Goal: Task Accomplishment & Management: Book appointment/travel/reservation

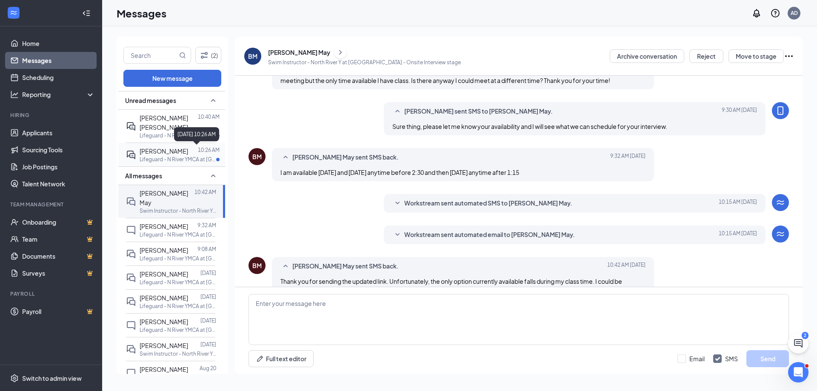
scroll to position [151, 0]
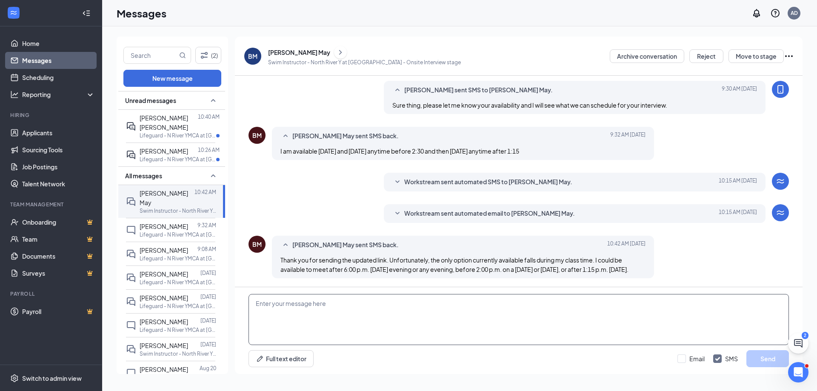
click at [325, 321] on textarea at bounding box center [518, 319] width 540 height 51
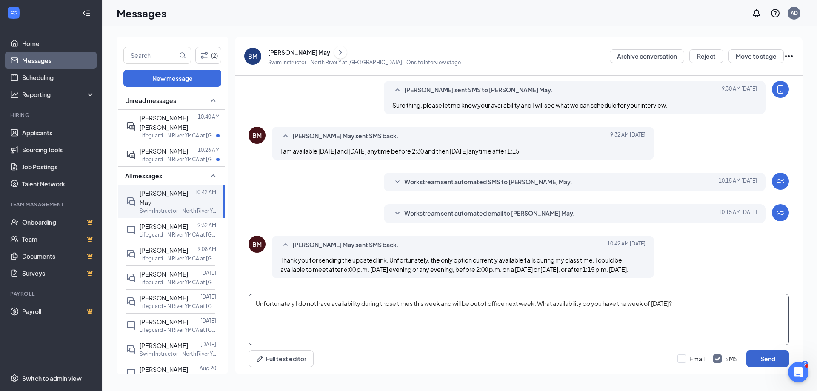
type textarea "Unfortunately I do not have availability during those times this week and will …"
click at [764, 362] on button "Send" at bounding box center [767, 358] width 43 height 17
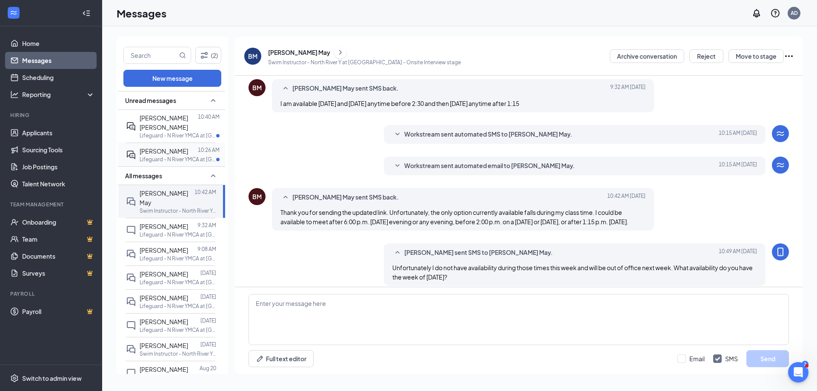
scroll to position [207, 0]
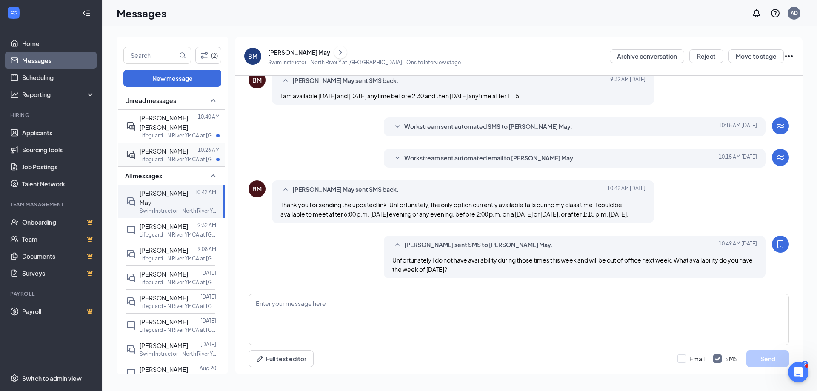
click at [158, 158] on p "Lifeguard - N River YMCA at [GEOGRAPHIC_DATA]" at bounding box center [178, 159] width 77 height 7
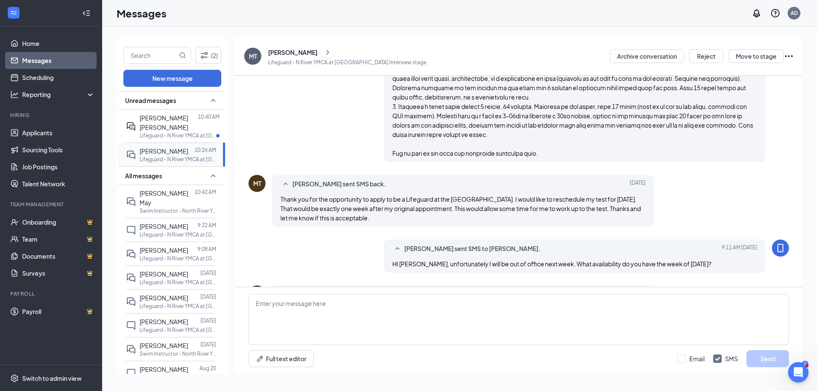
scroll to position [488, 0]
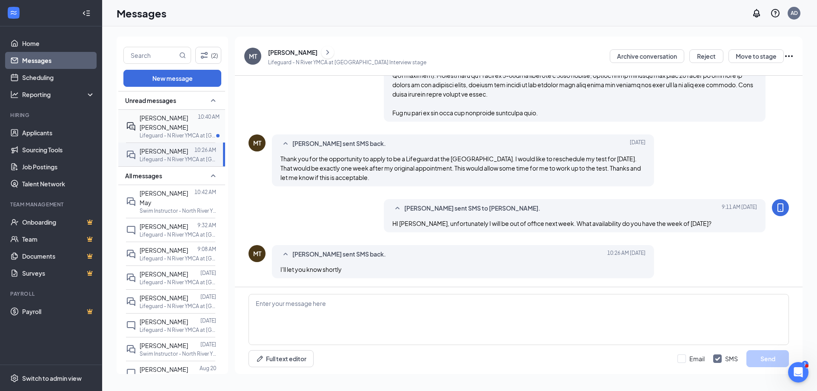
click at [150, 130] on span "[PERSON_NAME] [PERSON_NAME]" at bounding box center [164, 122] width 48 height 17
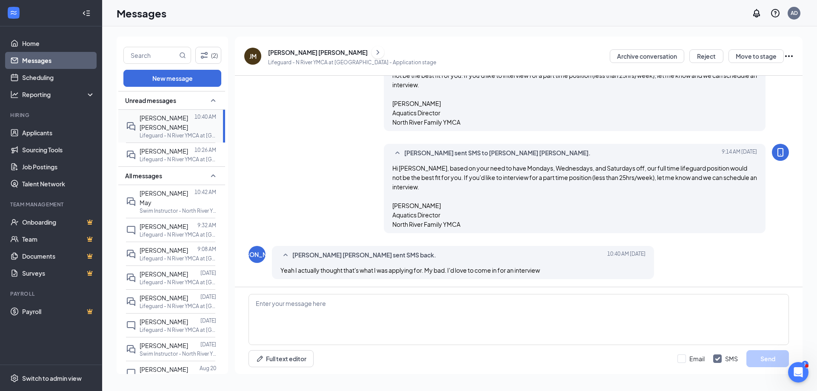
scroll to position [95, 0]
click at [40, 136] on link "Applicants" at bounding box center [58, 132] width 73 height 17
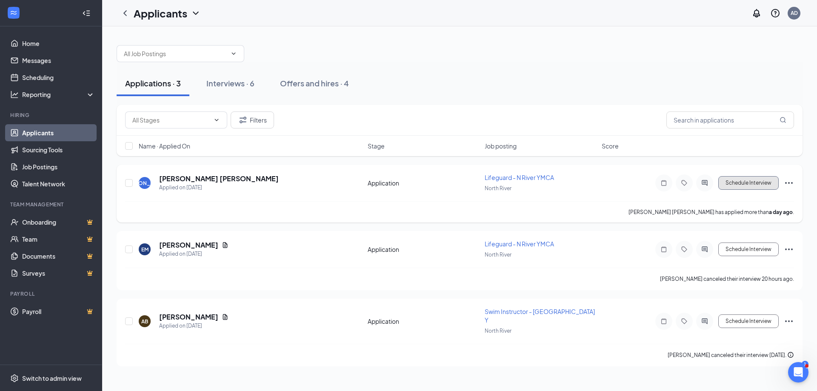
click at [761, 183] on button "Schedule Interview" at bounding box center [748, 183] width 60 height 14
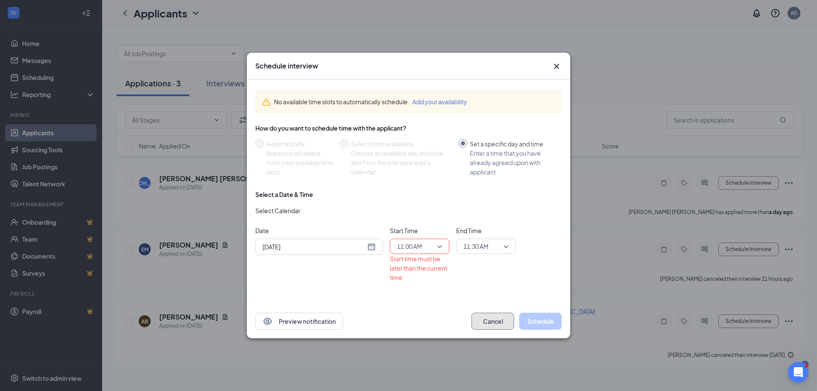
click at [502, 323] on button "Cancel" at bounding box center [492, 321] width 43 height 17
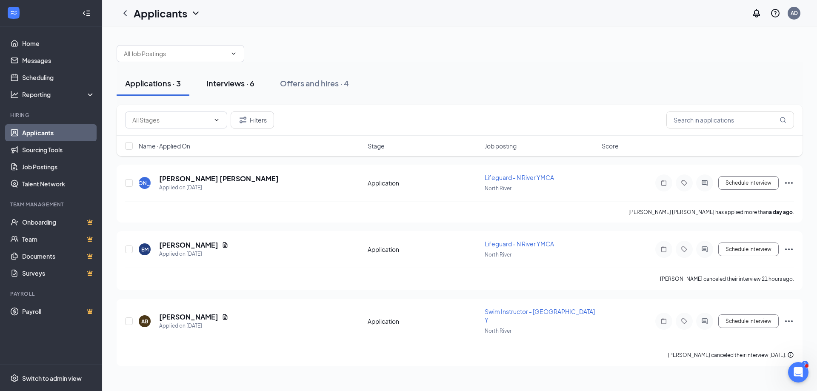
click at [229, 78] on div "Interviews · 6" at bounding box center [230, 83] width 48 height 11
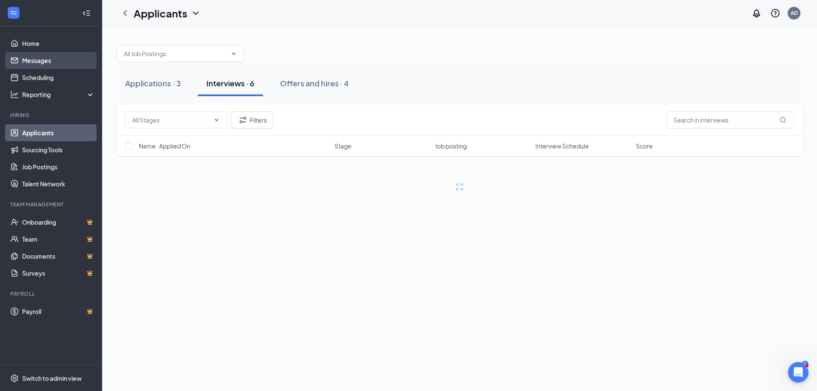
click at [55, 56] on link "Messages" at bounding box center [58, 60] width 73 height 17
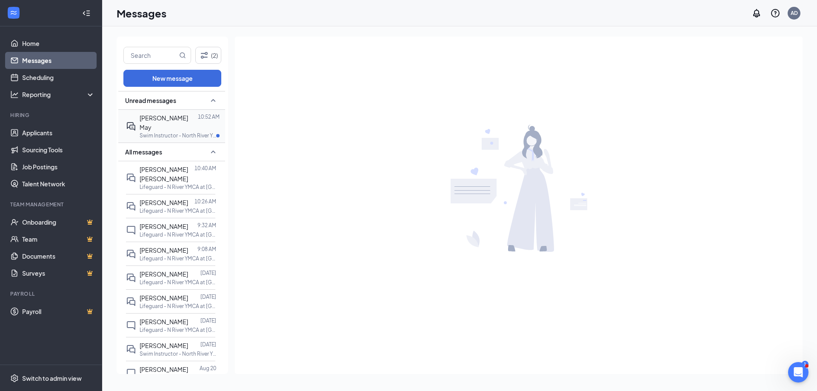
click at [159, 120] on span "[PERSON_NAME] May" at bounding box center [164, 122] width 48 height 17
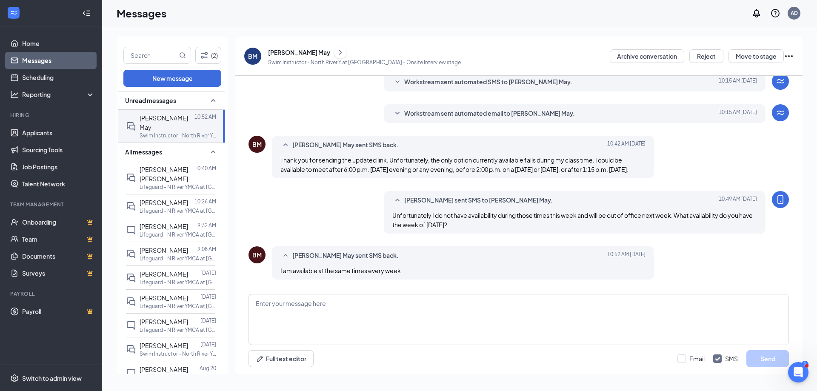
scroll to position [255, 0]
click at [297, 312] on textarea at bounding box center [518, 319] width 540 height 51
type textarea "Great, could we do 11:00am [DATE][DATE]?"
click at [781, 354] on button "Send" at bounding box center [767, 358] width 43 height 17
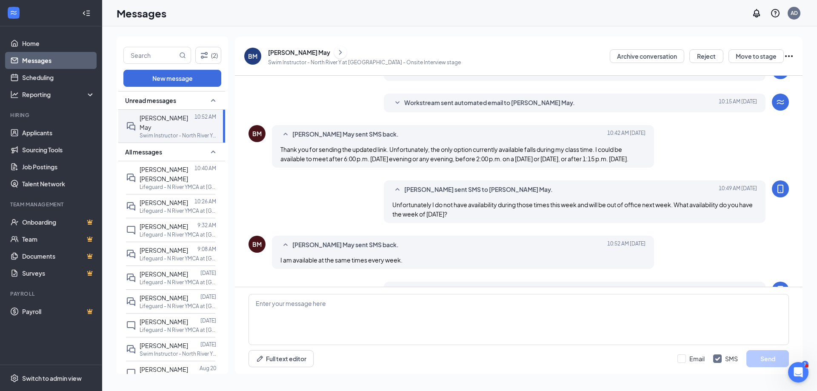
scroll to position [301, 0]
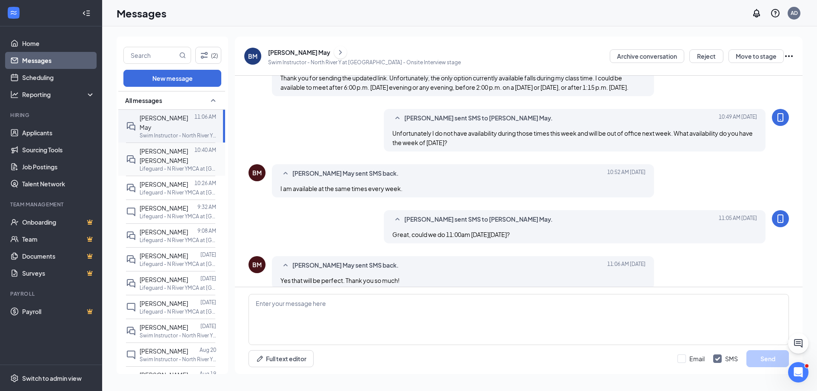
scroll to position [284, 0]
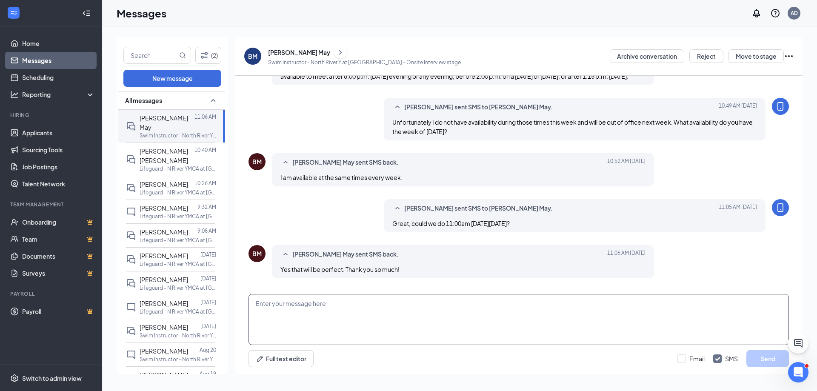
click at [357, 319] on textarea at bounding box center [518, 319] width 540 height 51
click at [423, 309] on textarea "Great! You should get a booking notification shortly." at bounding box center [518, 319] width 540 height 51
paste textarea "Please note that part of your interview will include a swimming evaluation to d…"
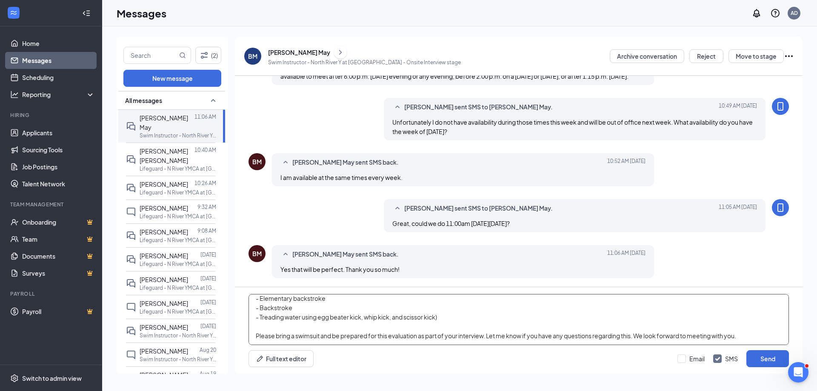
scroll to position [0, 0]
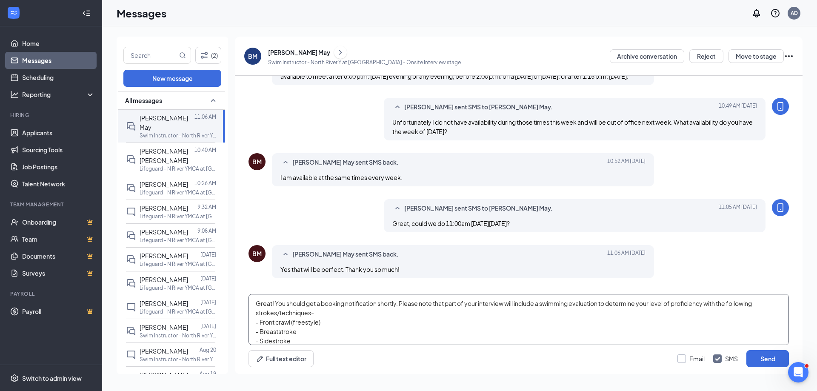
type textarea "Great! You should get a booking notification shortly. Please note that part of …"
click at [691, 361] on input "Email" at bounding box center [690, 358] width 27 height 9
checkbox input "true"
click at [758, 362] on button "Send" at bounding box center [767, 358] width 43 height 17
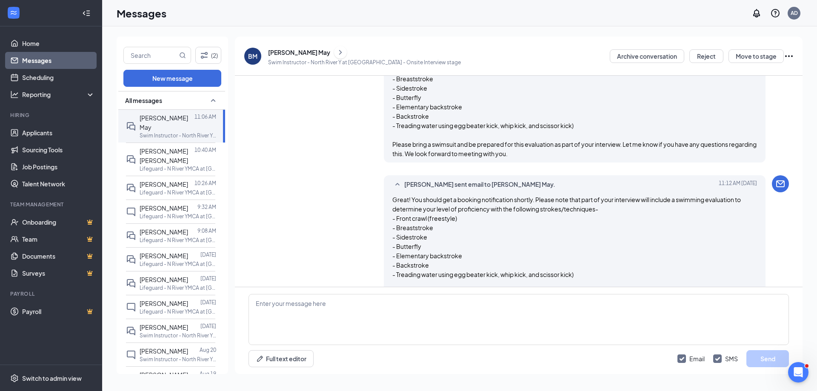
scroll to position [412, 0]
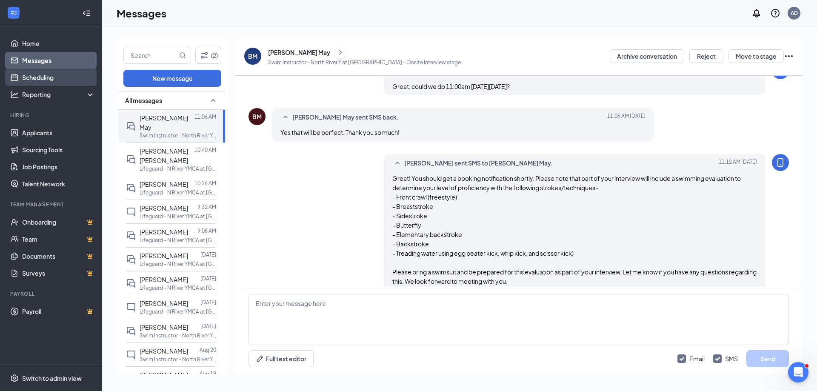
click at [54, 76] on link "Scheduling" at bounding box center [58, 77] width 73 height 17
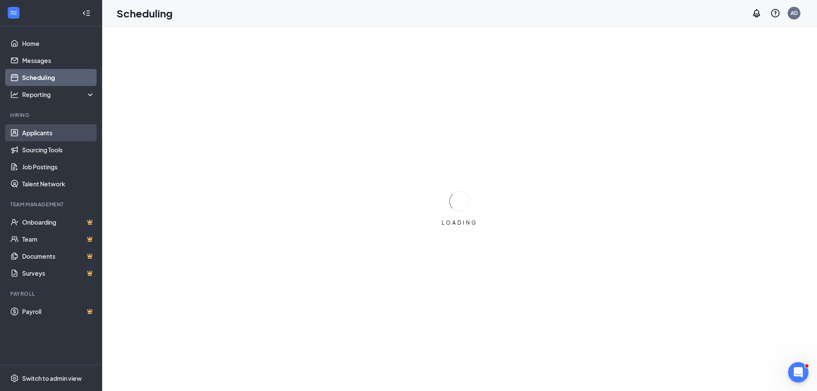
click at [22, 139] on link "Applicants" at bounding box center [58, 132] width 73 height 17
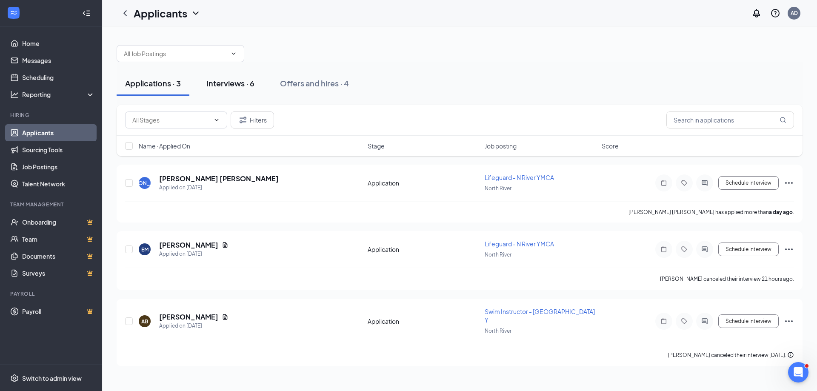
click at [253, 84] on div "Interviews · 6" at bounding box center [230, 83] width 48 height 11
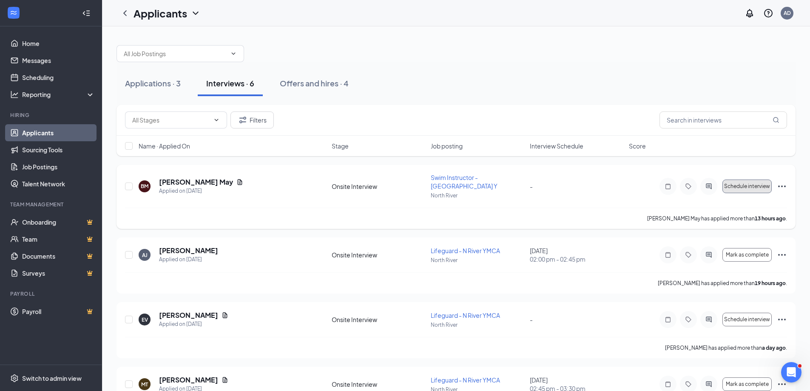
click at [754, 183] on span "Schedule interview" at bounding box center [747, 186] width 46 height 6
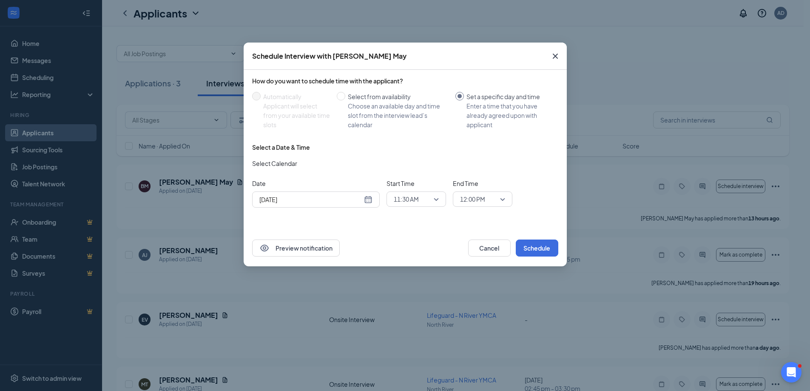
click at [369, 199] on div "[DATE]" at bounding box center [316, 199] width 113 height 9
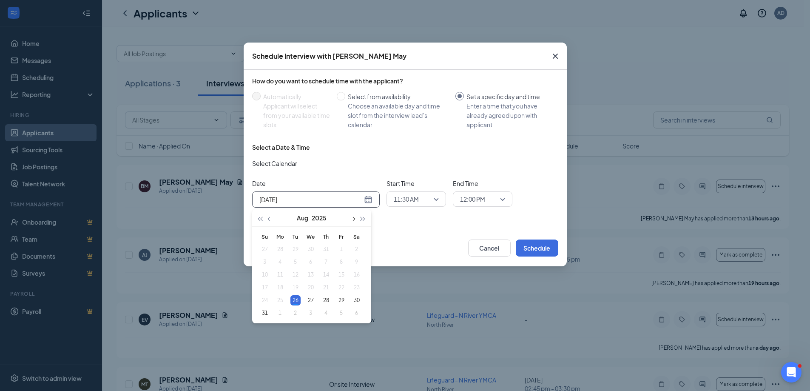
click at [353, 219] on span "button" at bounding box center [353, 219] width 4 height 4
click at [294, 248] on div "2" at bounding box center [296, 249] width 10 height 10
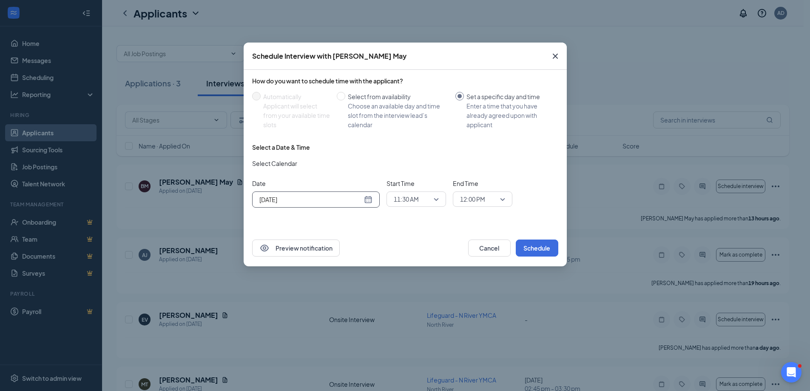
click at [368, 200] on div "[DATE]" at bounding box center [316, 199] width 113 height 9
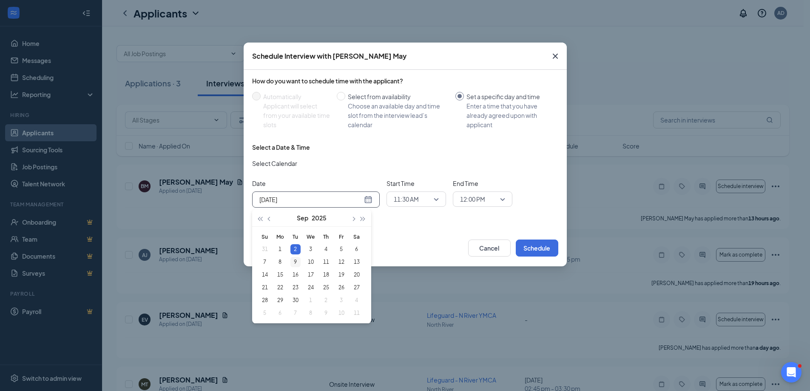
type input "[DATE]"
click at [298, 259] on div "9" at bounding box center [296, 262] width 10 height 10
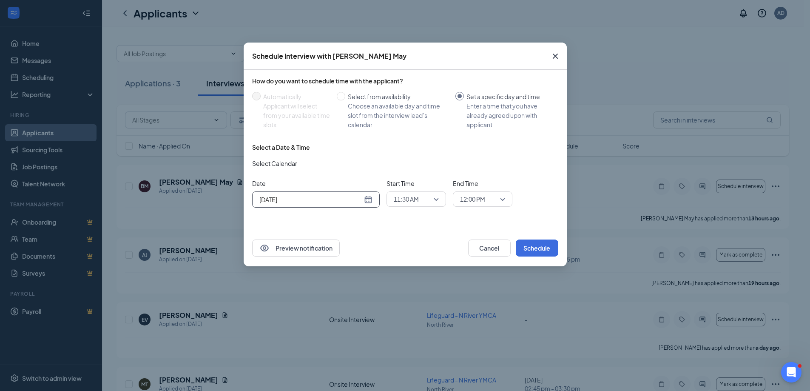
click at [433, 199] on span "11:30 AM" at bounding box center [416, 199] width 45 height 13
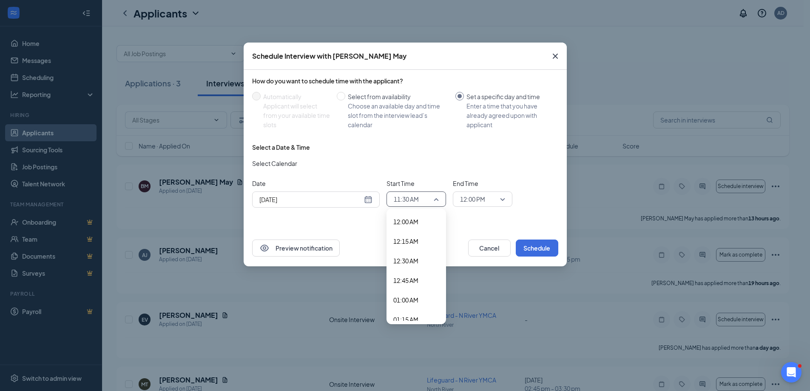
scroll to position [812, 0]
click at [420, 270] on span "11:00 AM" at bounding box center [417, 270] width 46 height 9
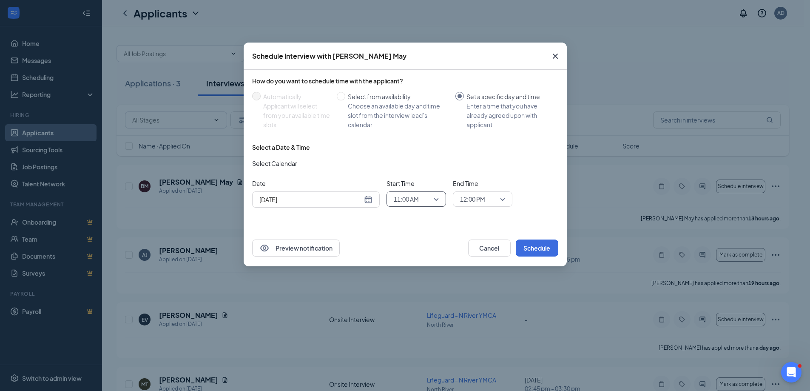
click at [499, 201] on span "12:00 PM" at bounding box center [482, 199] width 45 height 13
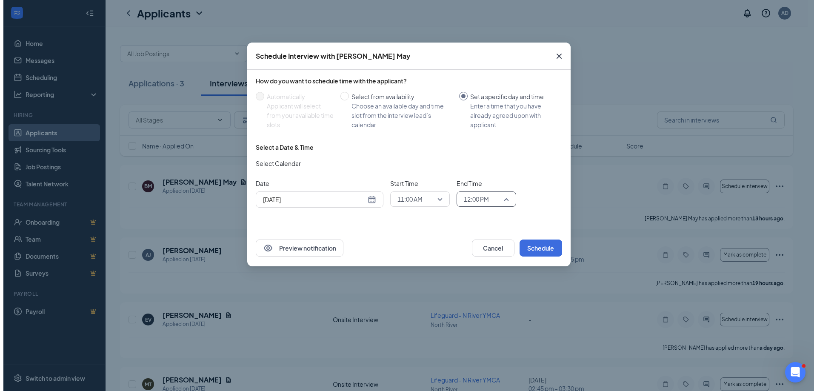
scroll to position [851, 0]
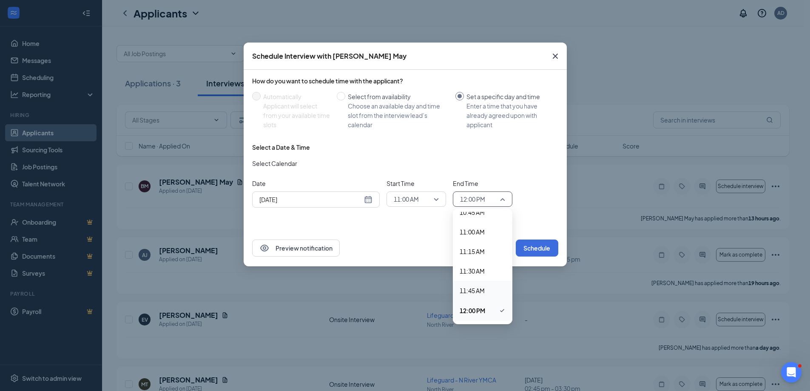
click at [484, 287] on span "11:45 AM" at bounding box center [472, 290] width 25 height 9
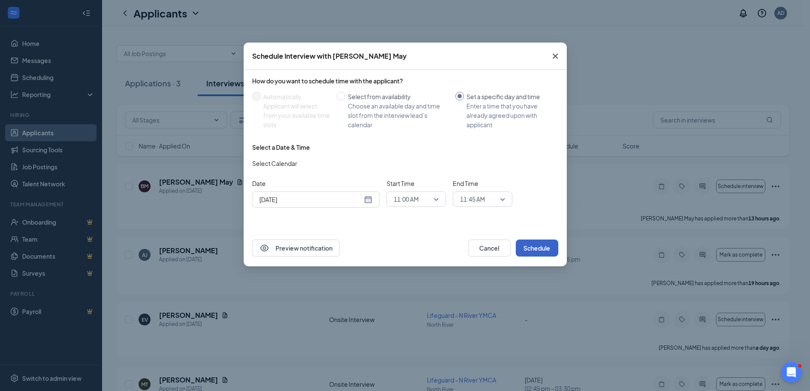
click at [539, 251] on button "Schedule" at bounding box center [537, 248] width 43 height 17
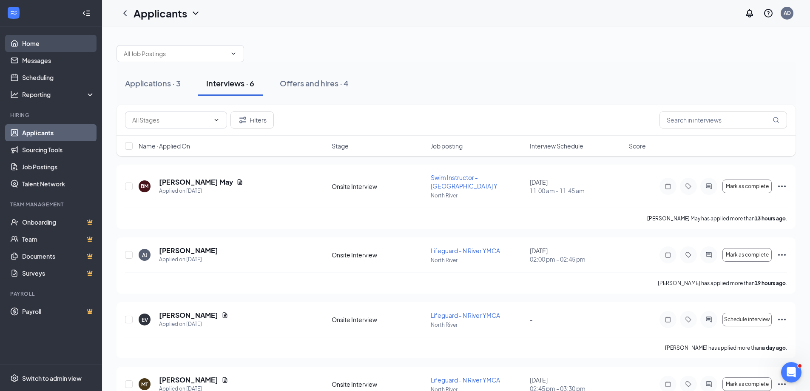
click at [34, 49] on link "Home" at bounding box center [58, 43] width 73 height 17
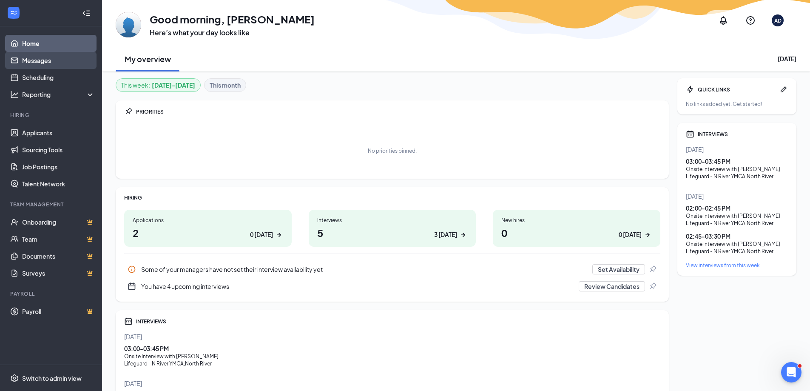
click at [70, 54] on link "Messages" at bounding box center [58, 60] width 73 height 17
